Goal: Navigation & Orientation: Find specific page/section

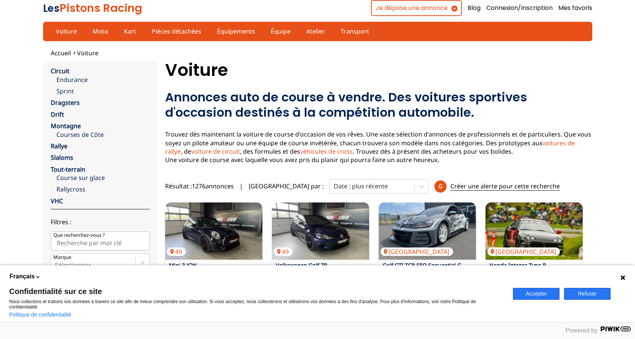
click at [538, 295] on button "Accepter" at bounding box center [536, 294] width 47 height 12
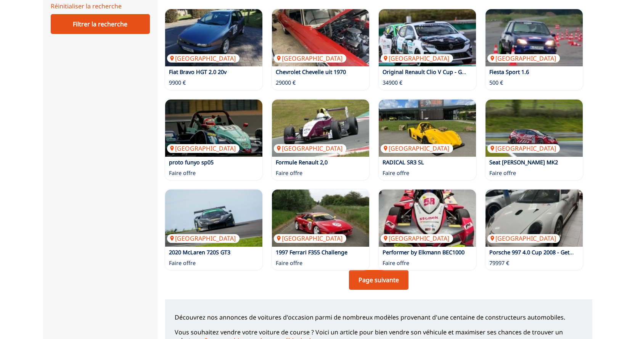
scroll to position [496, 0]
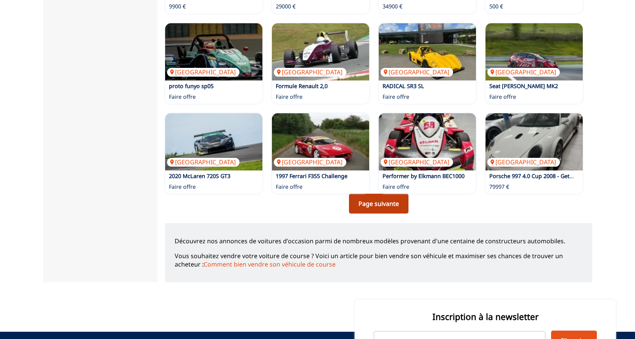
click at [379, 205] on link "Page suivante" at bounding box center [378, 204] width 59 height 20
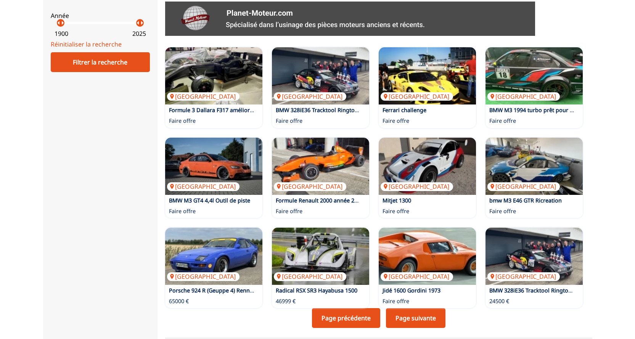
scroll to position [457, 0]
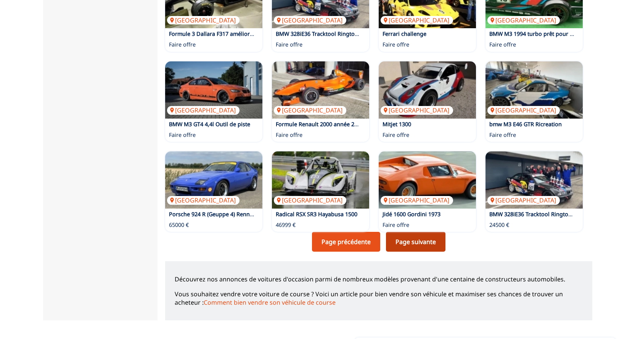
click at [414, 242] on link "Page suivante" at bounding box center [415, 242] width 59 height 20
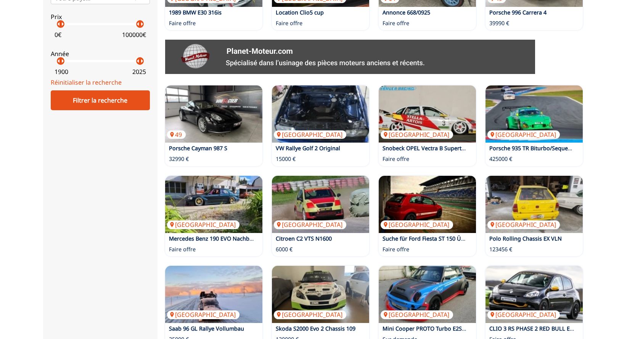
scroll to position [457, 0]
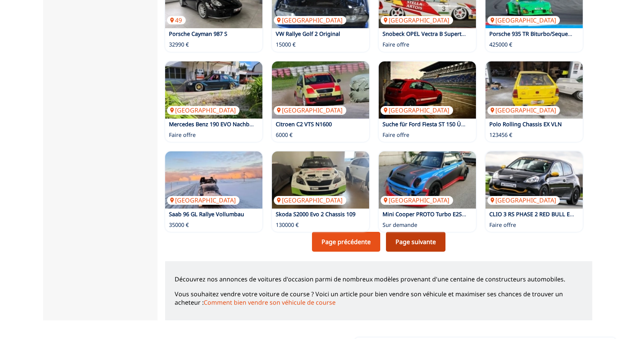
click at [418, 247] on link "Page suivante" at bounding box center [415, 242] width 59 height 20
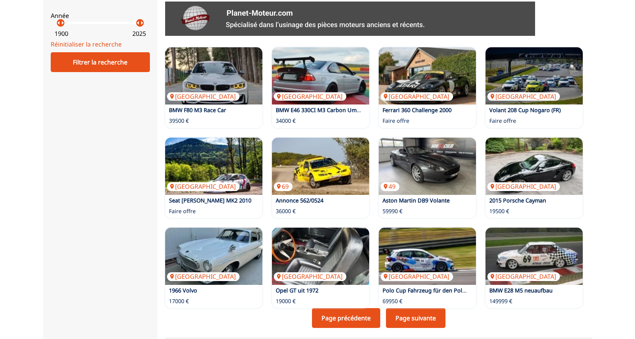
scroll to position [457, 0]
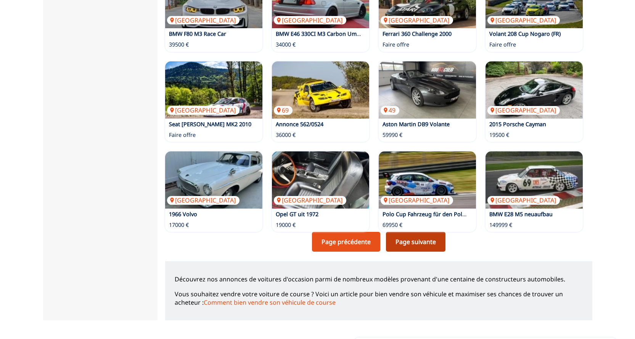
click at [427, 240] on link "Page suivante" at bounding box center [415, 242] width 59 height 20
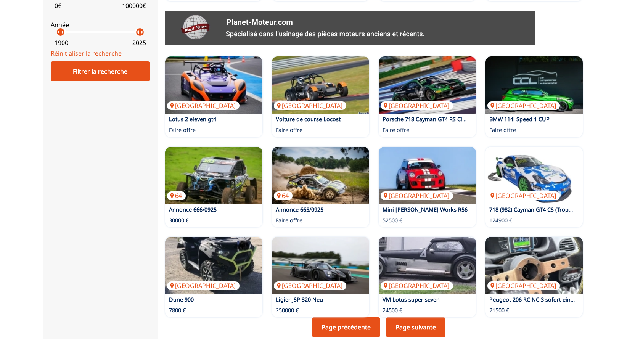
scroll to position [457, 0]
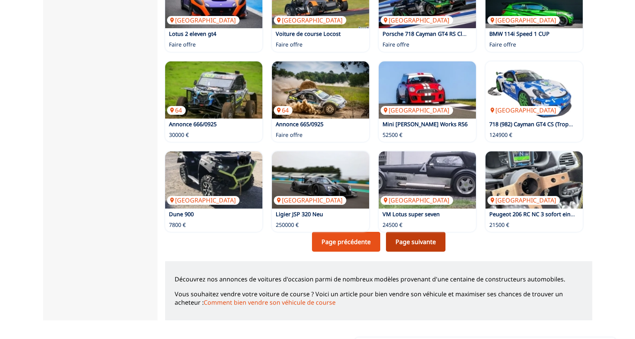
click at [416, 244] on link "Page suivante" at bounding box center [415, 242] width 59 height 20
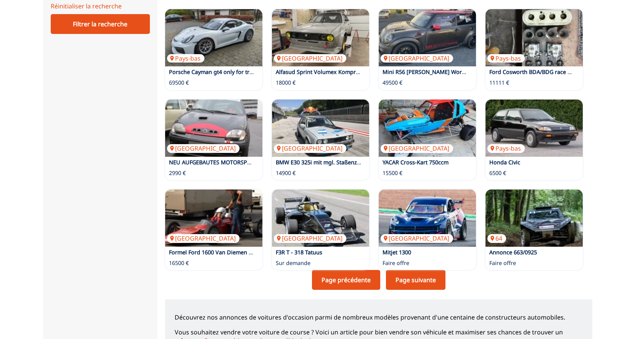
scroll to position [496, 0]
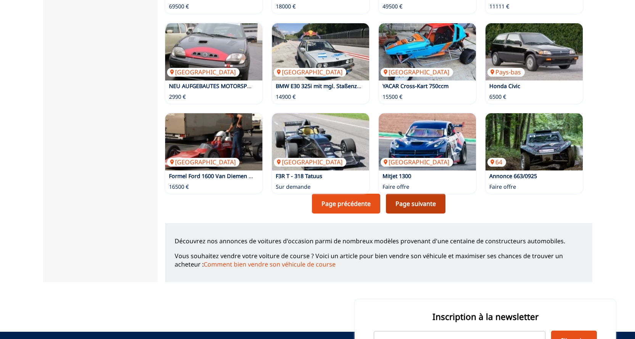
click at [415, 205] on link "Page suivante" at bounding box center [415, 204] width 59 height 20
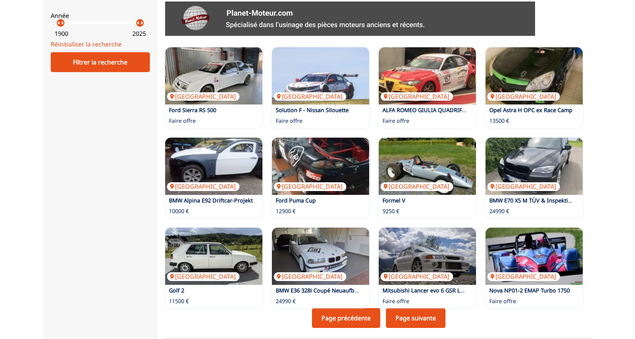
scroll to position [496, 0]
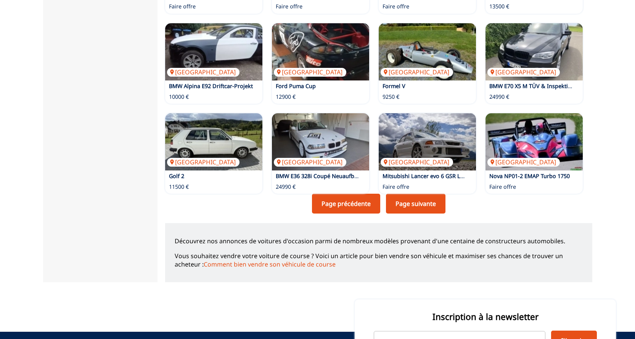
drag, startPoint x: 424, startPoint y: 203, endPoint x: 3, endPoint y: 147, distance: 423.8
click at [424, 203] on link "Page suivante" at bounding box center [415, 204] width 59 height 20
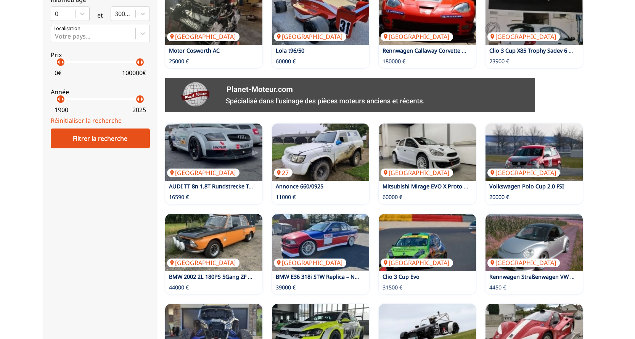
scroll to position [419, 0]
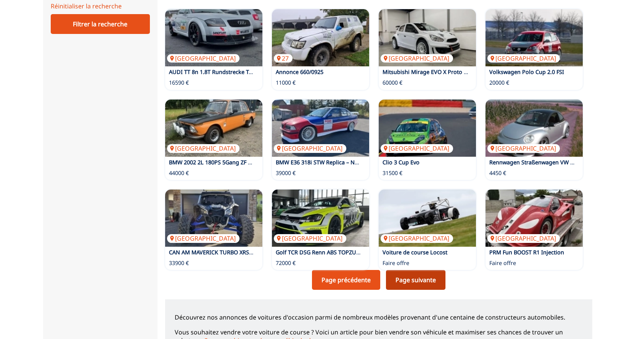
click at [422, 281] on link "Page suivante" at bounding box center [415, 280] width 59 height 20
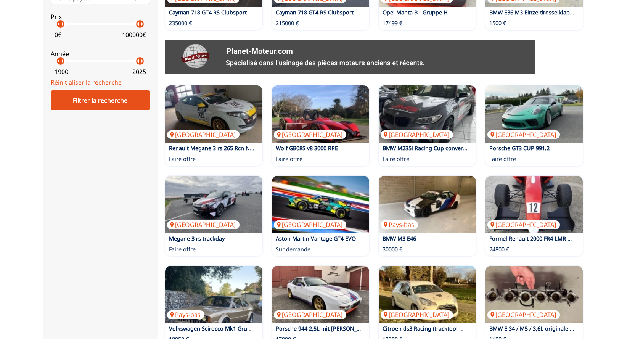
scroll to position [457, 0]
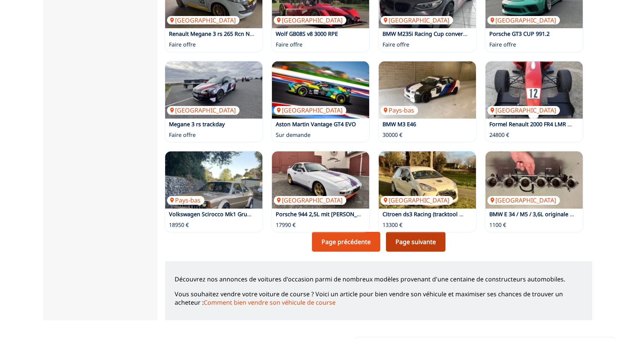
click at [416, 242] on link "Page suivante" at bounding box center [415, 242] width 59 height 20
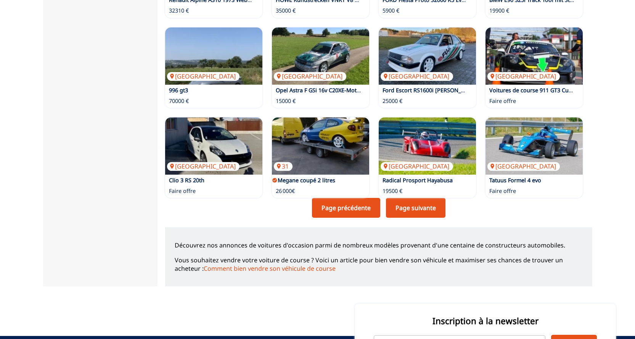
scroll to position [496, 0]
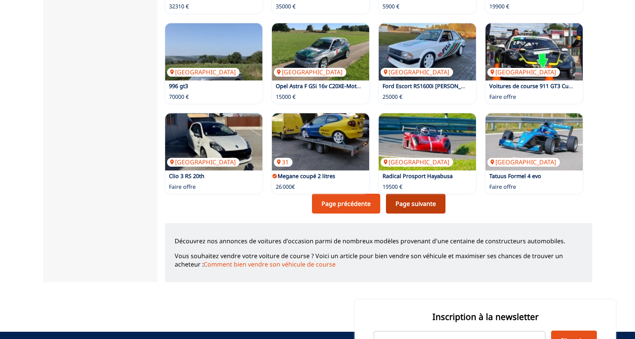
click at [416, 204] on link "Page suivante" at bounding box center [415, 204] width 59 height 20
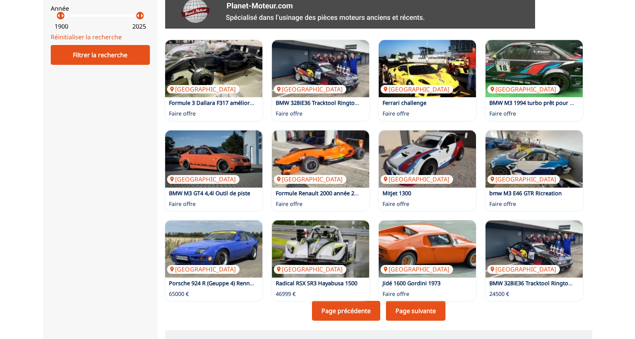
scroll to position [419, 0]
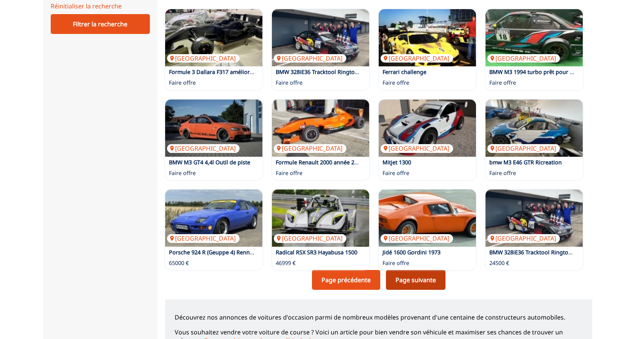
click at [431, 284] on link "Page suivante" at bounding box center [415, 280] width 59 height 20
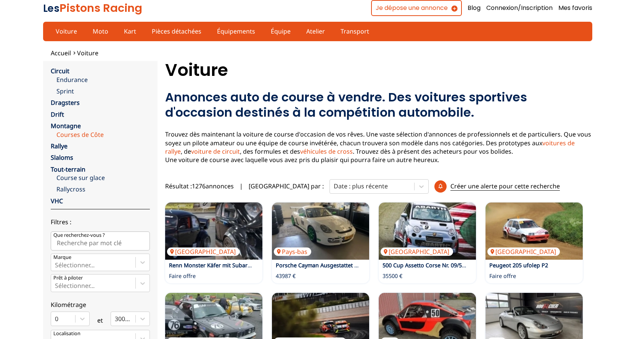
click at [83, 135] on link "Courses de Côte" at bounding box center [102, 134] width 93 height 8
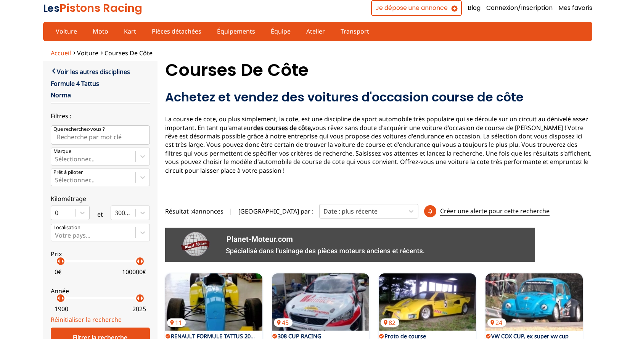
click at [66, 55] on span "Accueil" at bounding box center [61, 53] width 20 height 8
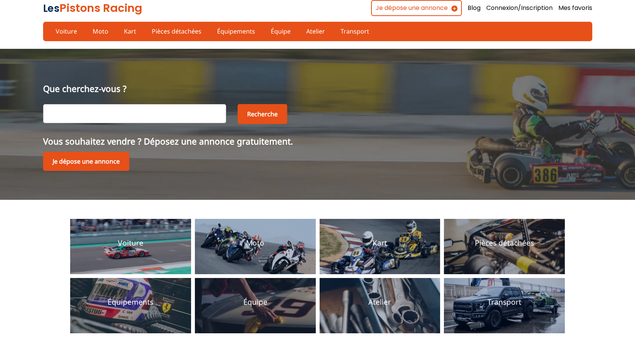
scroll to position [38, 0]
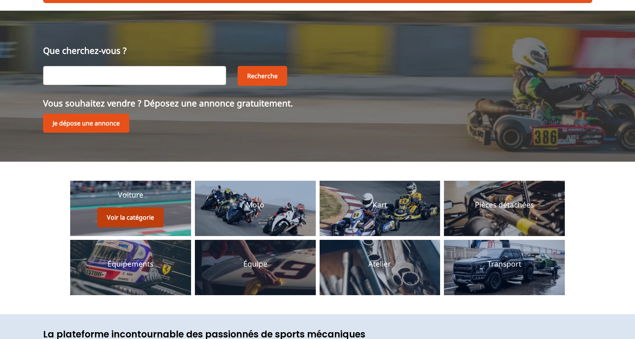
click at [137, 217] on button "Voir la catégorie" at bounding box center [130, 217] width 66 height 20
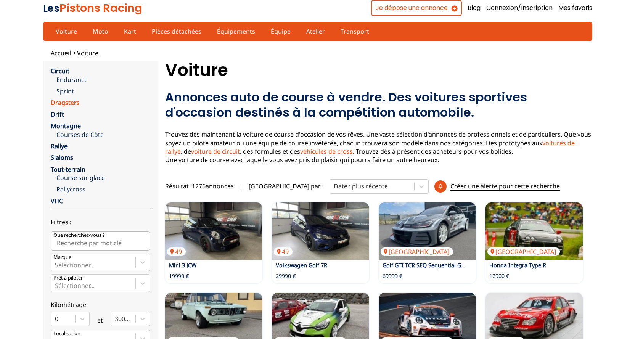
click at [68, 104] on link "Dragsters" at bounding box center [65, 102] width 29 height 8
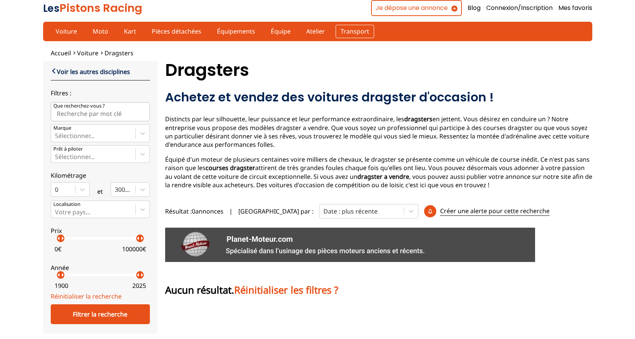
click at [353, 33] on link "Transport" at bounding box center [354, 31] width 39 height 13
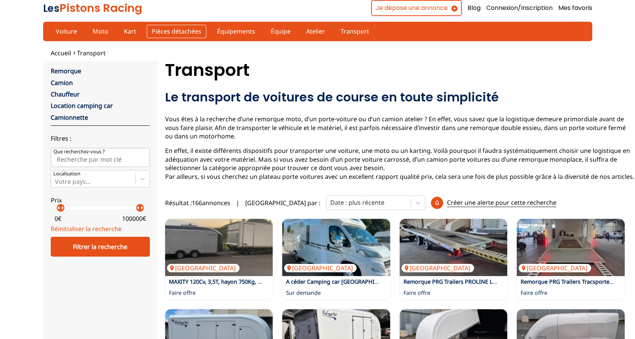
click at [166, 32] on link "Pièces détachées" at bounding box center [176, 31] width 59 height 13
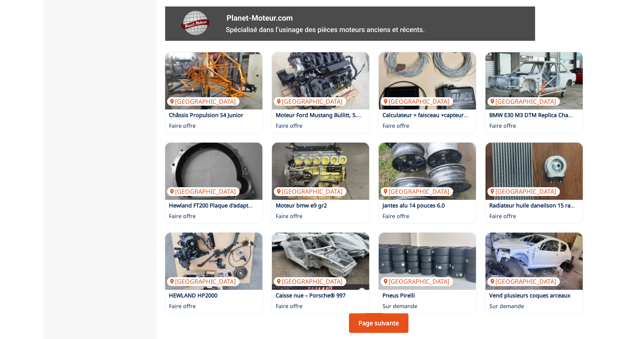
scroll to position [419, 0]
